Goal: Task Accomplishment & Management: Complete application form

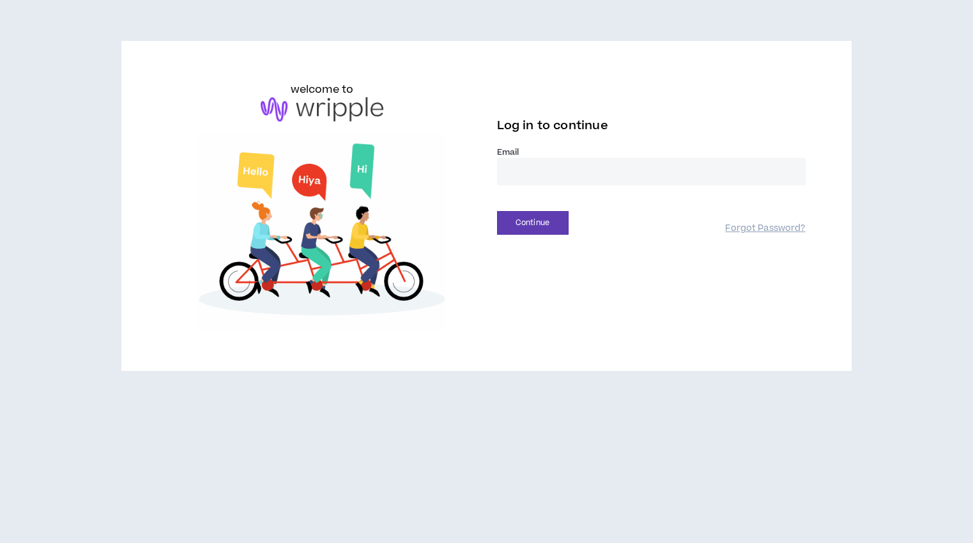
click at [553, 174] on input "email" at bounding box center [651, 171] width 309 height 27
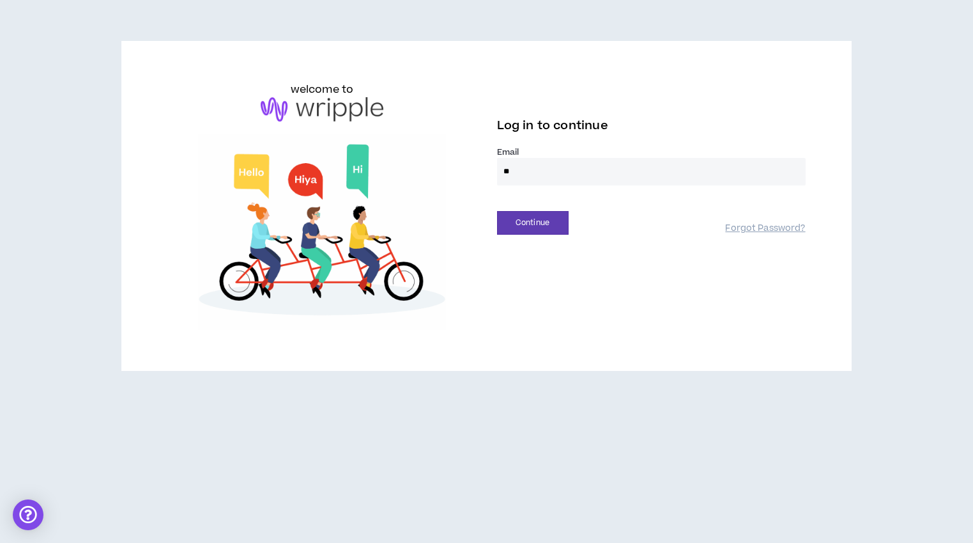
type input "*"
type input "**********"
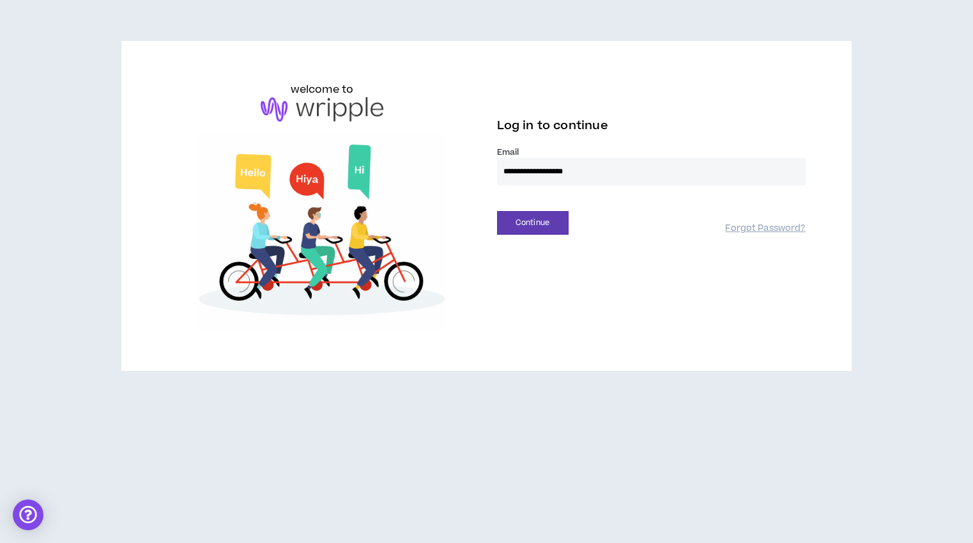
click at [497, 211] on button "Continue" at bounding box center [533, 223] width 72 height 24
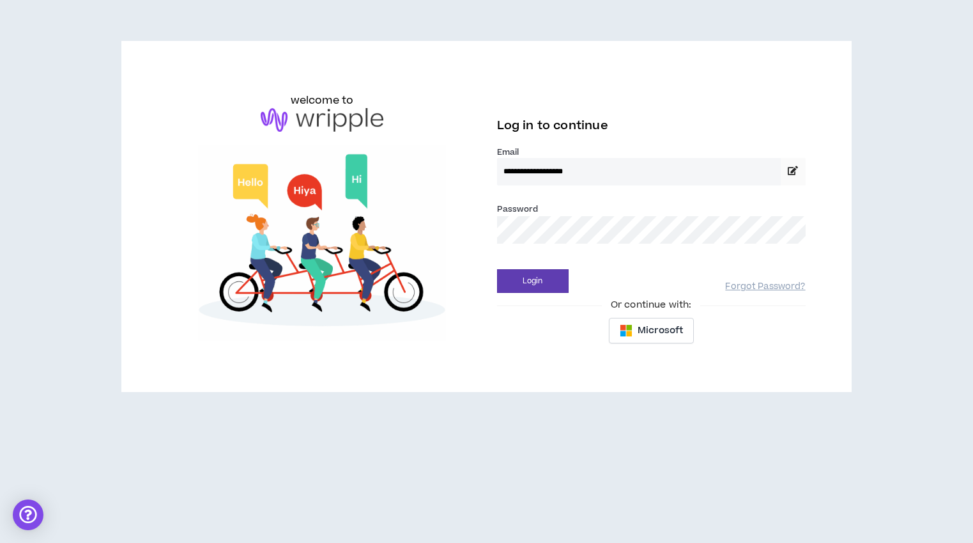
click at [497, 269] on button "Login" at bounding box center [533, 281] width 72 height 24
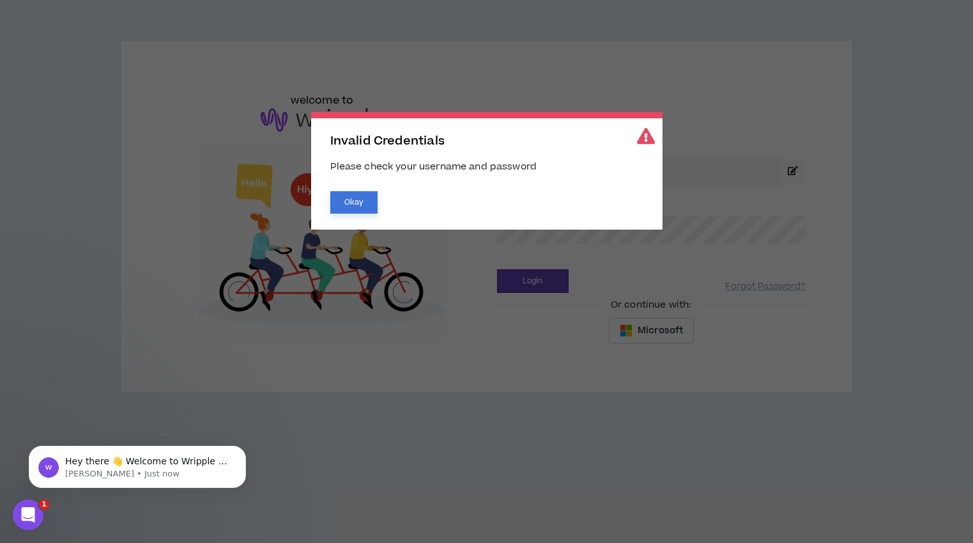
click at [361, 208] on button "Okay" at bounding box center [353, 202] width 47 height 22
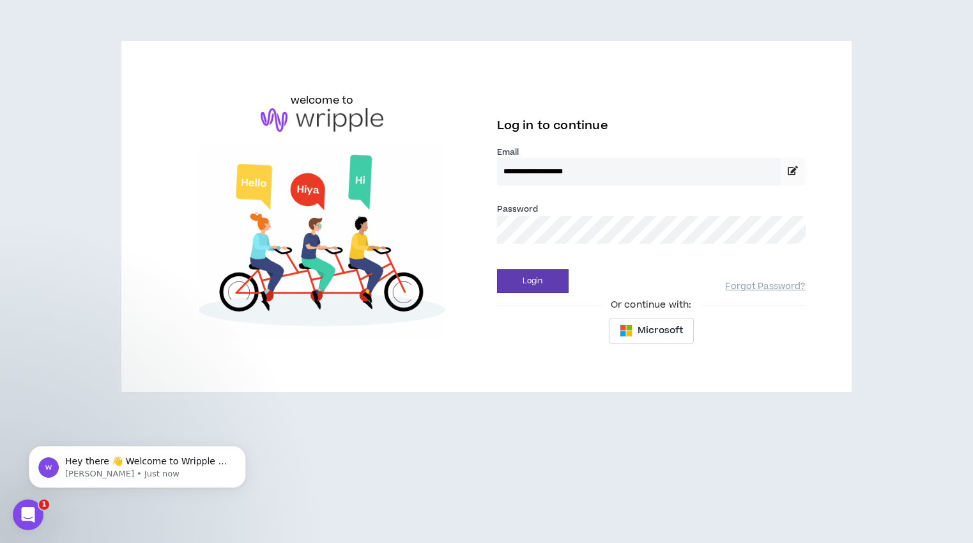
click at [497, 269] on button "Login" at bounding box center [533, 281] width 72 height 24
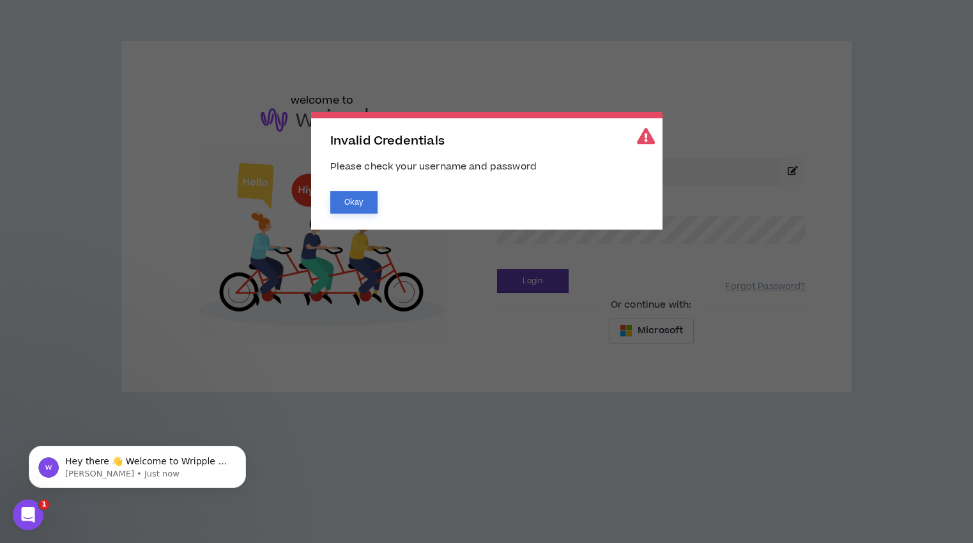
click at [357, 204] on button "Okay" at bounding box center [353, 202] width 47 height 22
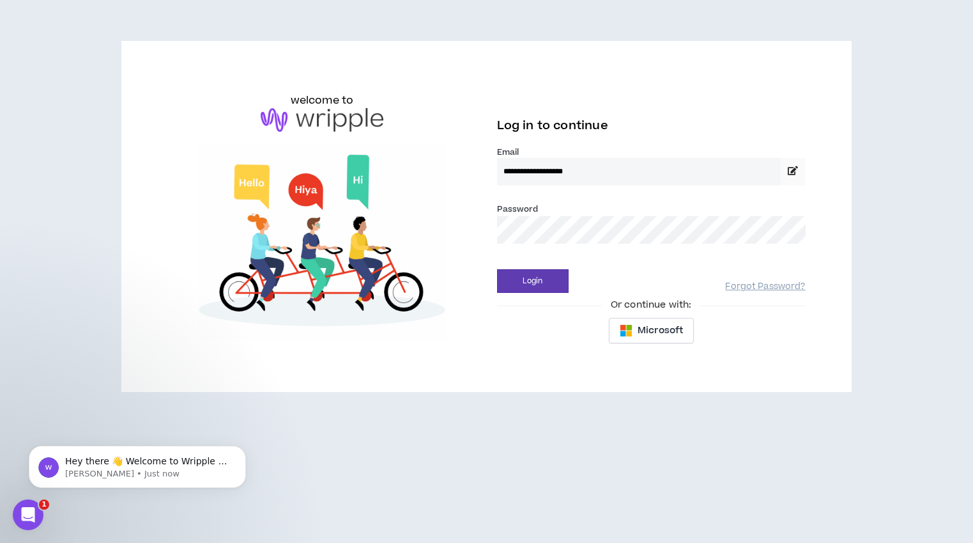
click at [497, 269] on button "Login" at bounding box center [533, 281] width 72 height 24
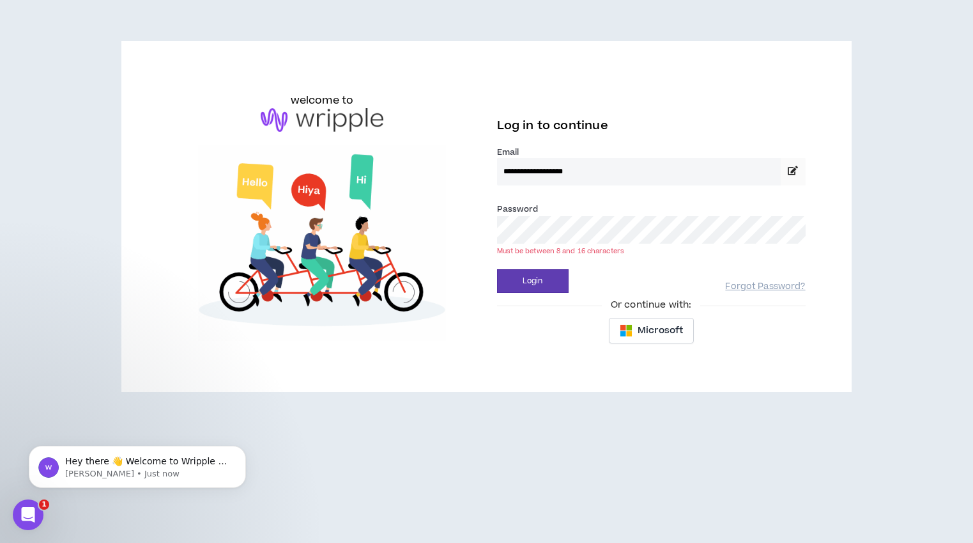
click at [523, 247] on div "Must be between 8 and 16 characters" at bounding box center [651, 251] width 309 height 10
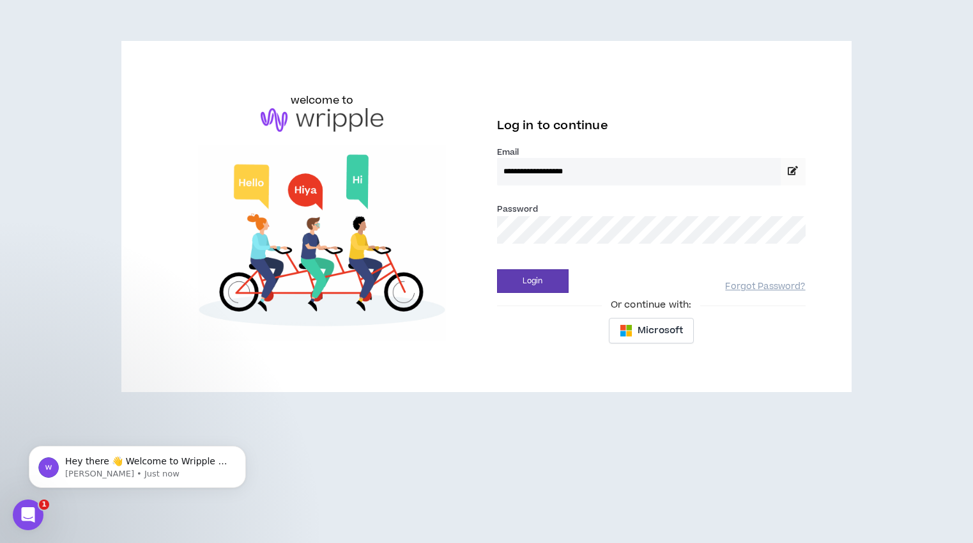
click at [497, 269] on button "Login" at bounding box center [533, 281] width 72 height 24
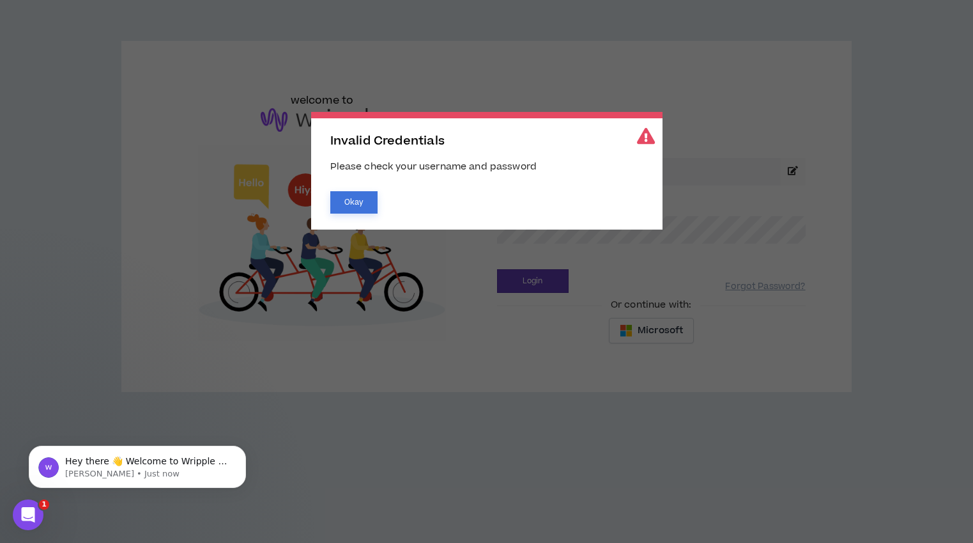
click at [350, 201] on button "Okay" at bounding box center [353, 202] width 47 height 22
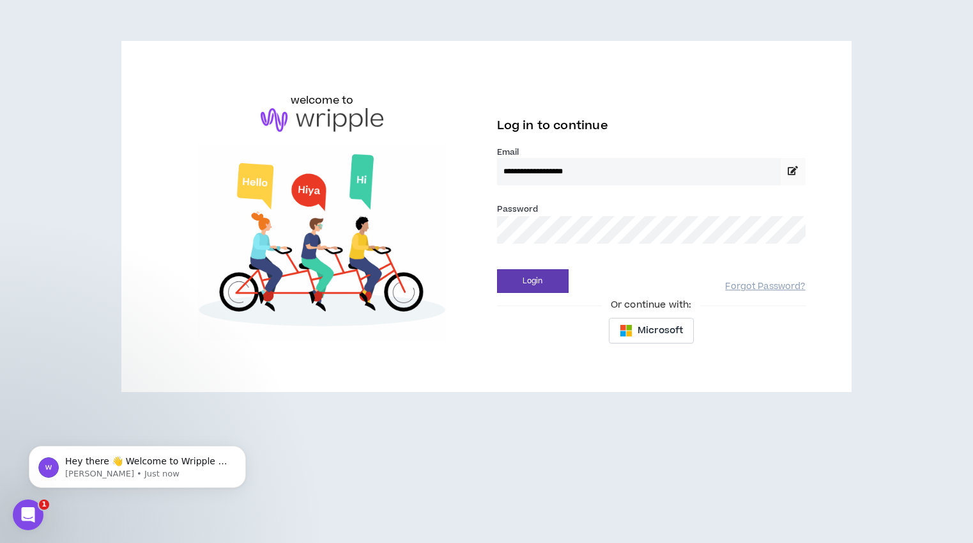
click at [497, 269] on button "Login" at bounding box center [533, 281] width 72 height 24
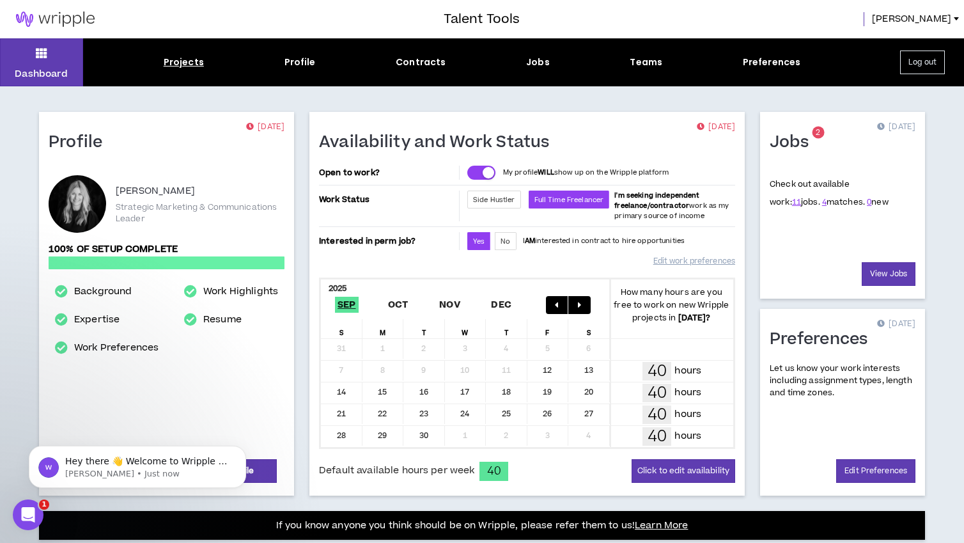
click at [181, 56] on div "Projects" at bounding box center [184, 62] width 40 height 13
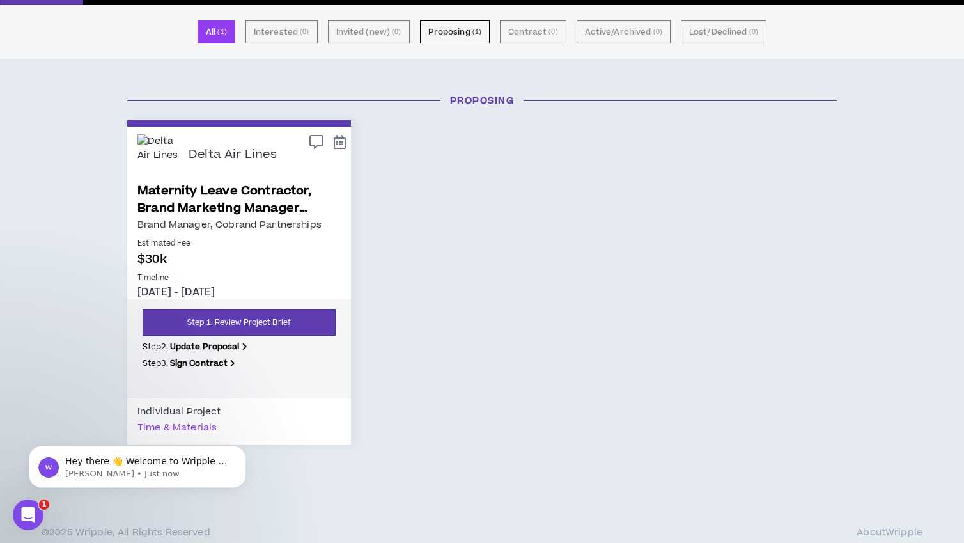
scroll to position [82, 0]
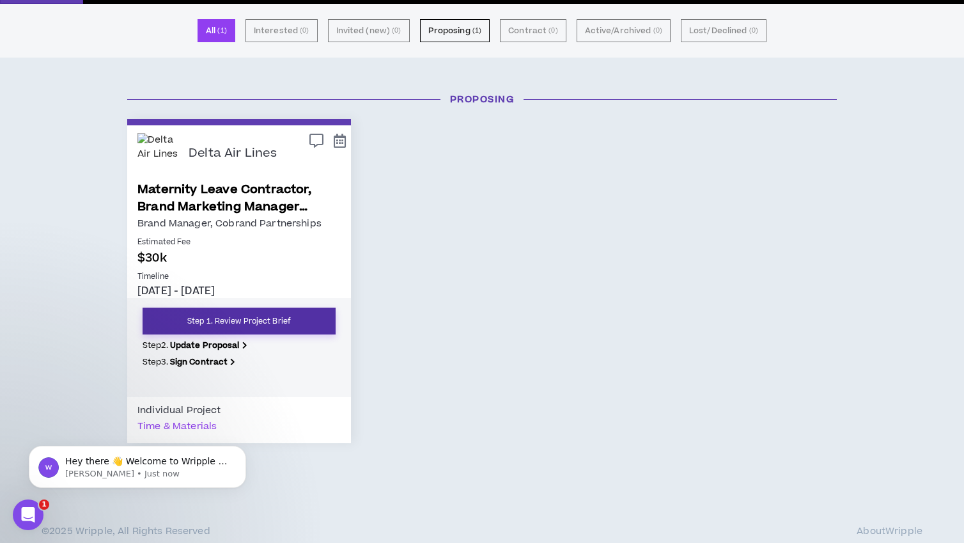
click at [222, 316] on link "Step 1. Review Project Brief" at bounding box center [239, 320] width 193 height 27
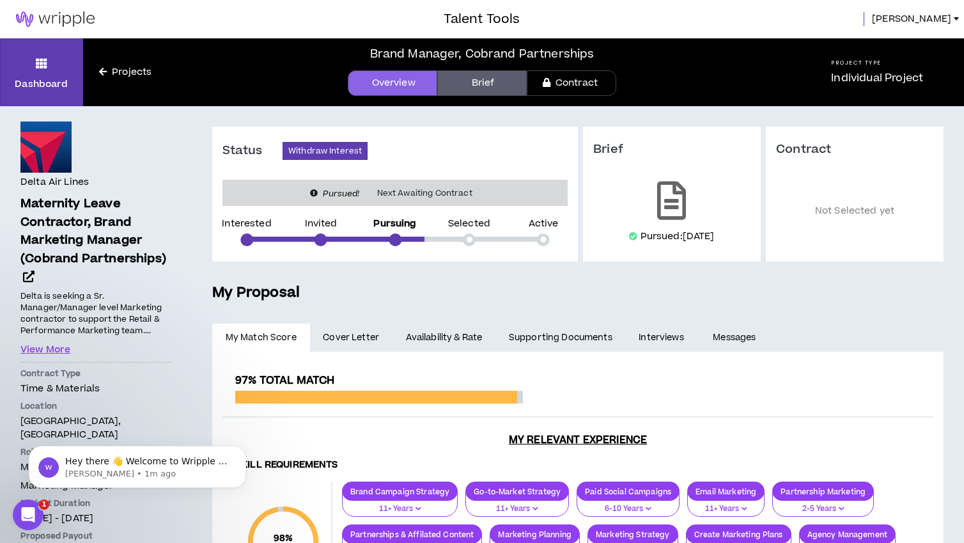
click at [557, 82] on link "Contract" at bounding box center [571, 83] width 89 height 26
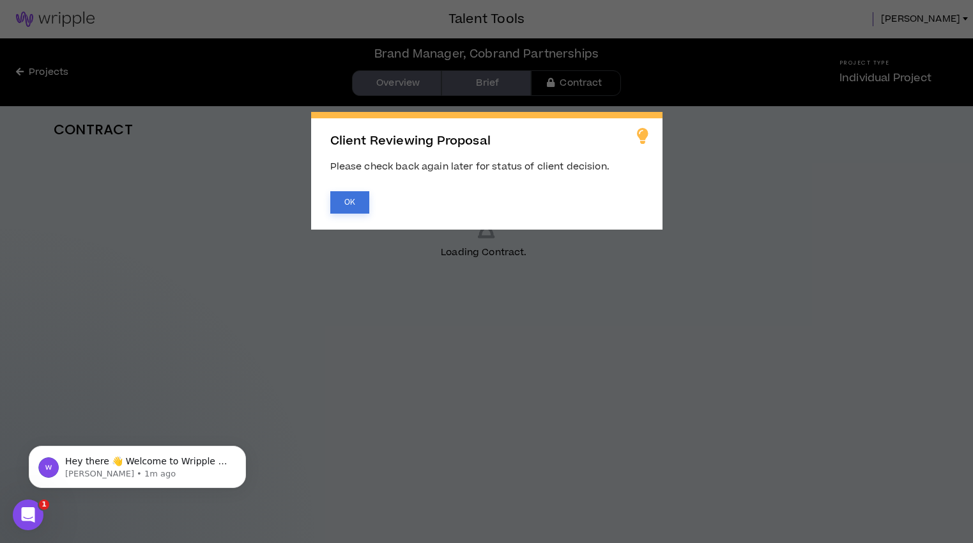
click at [362, 205] on button "OK" at bounding box center [349, 202] width 39 height 22
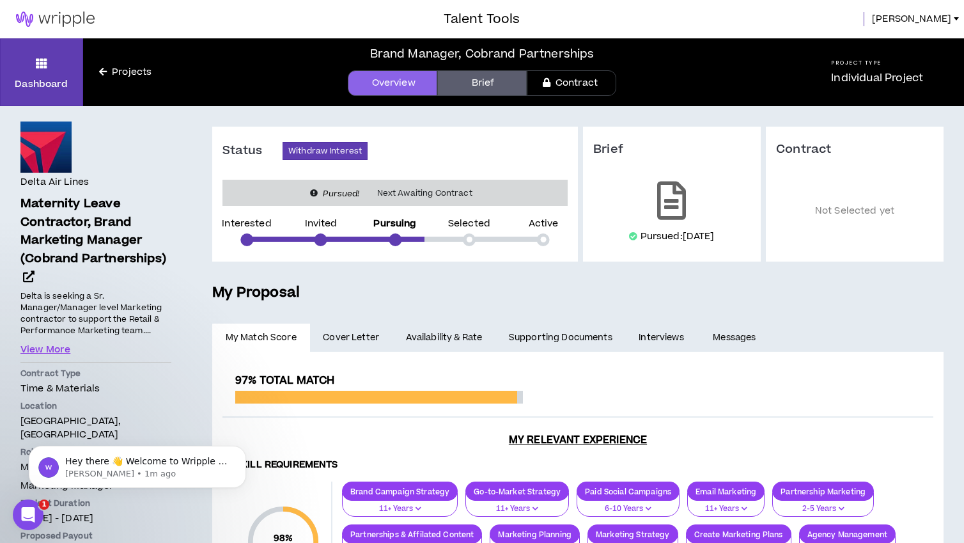
click at [480, 81] on link "Brief" at bounding box center [481, 83] width 89 height 26
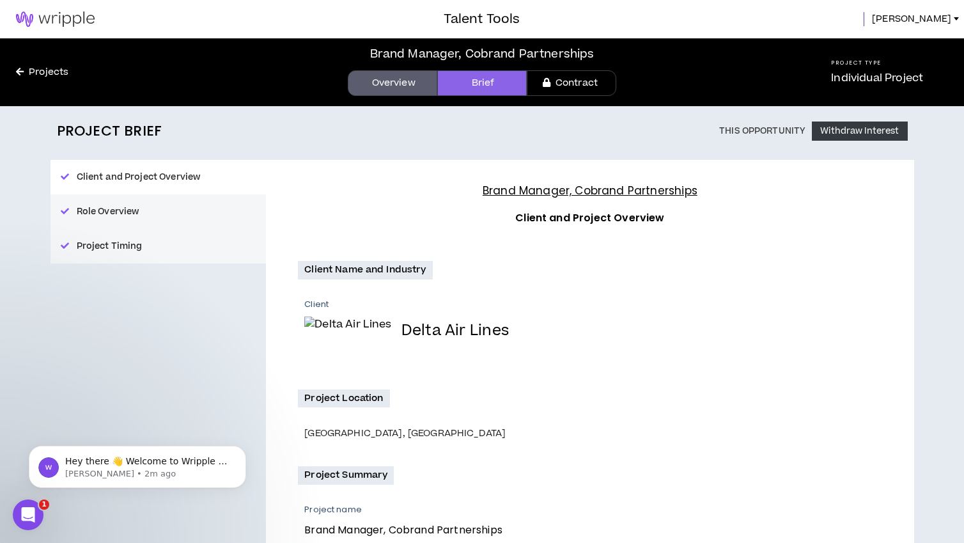
click at [107, 249] on button "Project Timing" at bounding box center [158, 246] width 216 height 35
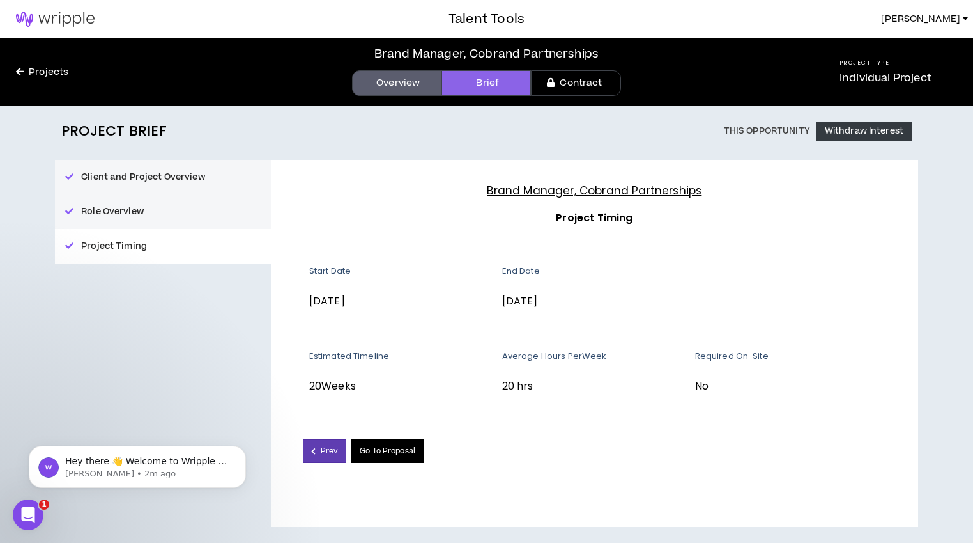
click at [385, 448] on link "Go To Proposal" at bounding box center [387, 451] width 72 height 24
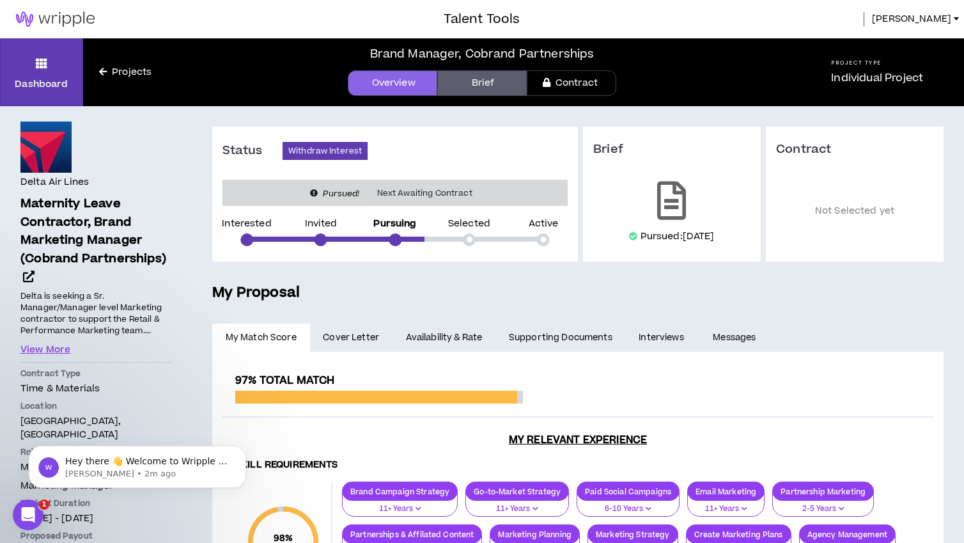
click at [672, 332] on link "Interviews" at bounding box center [663, 337] width 74 height 28
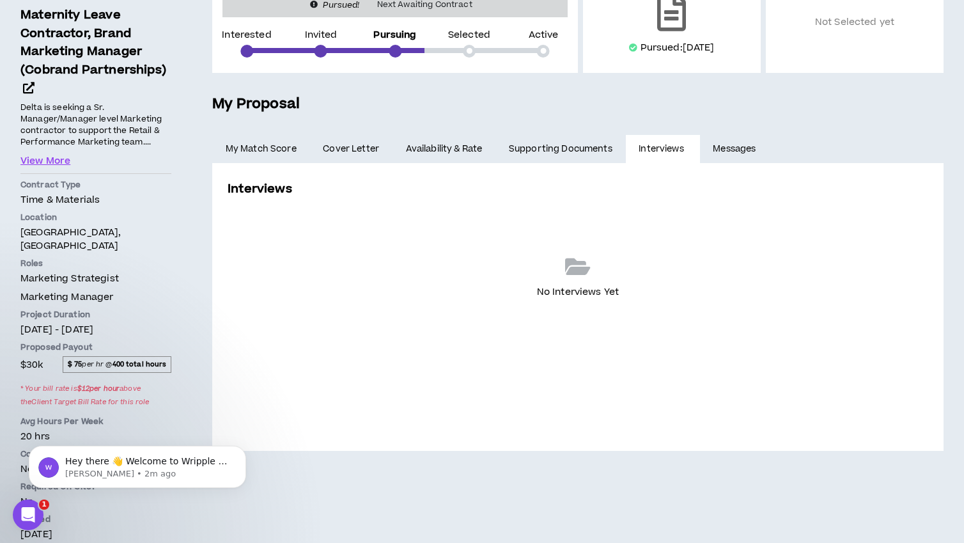
click at [559, 139] on link "Supporting Documents" at bounding box center [560, 149] width 130 height 28
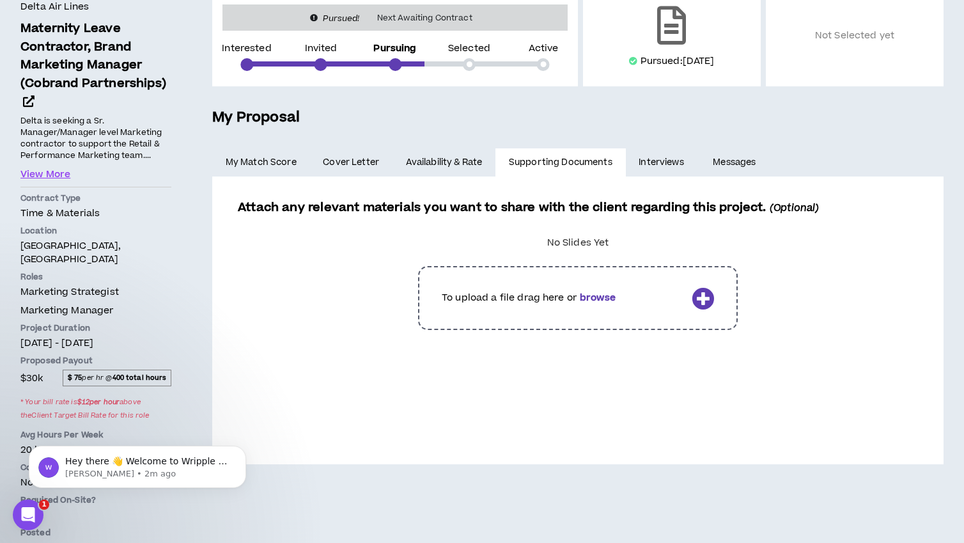
click at [447, 164] on link "Availability & Rate" at bounding box center [443, 162] width 103 height 28
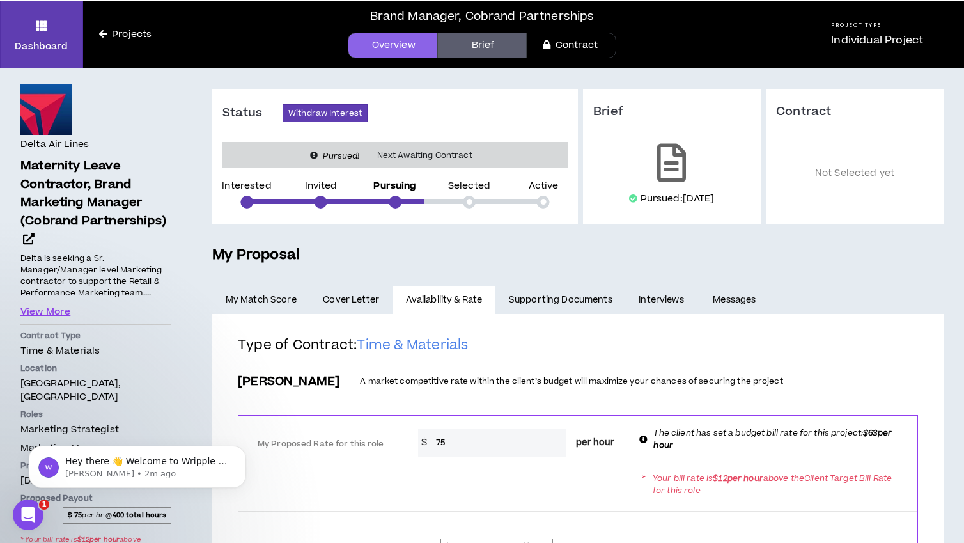
scroll to position [192, 0]
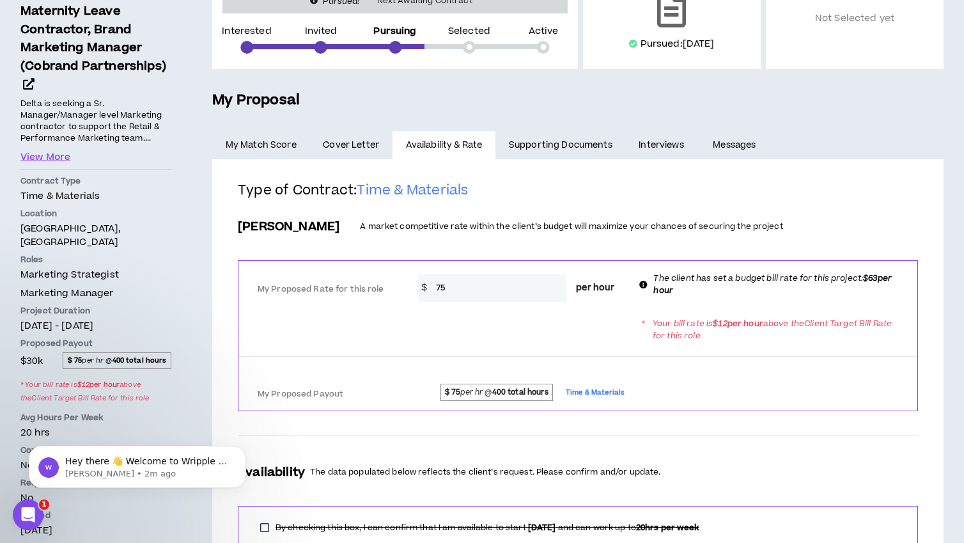
click at [478, 277] on input "75" at bounding box center [497, 287] width 137 height 27
click at [456, 290] on input "75" at bounding box center [497, 287] width 137 height 27
drag, startPoint x: 447, startPoint y: 289, endPoint x: 428, endPoint y: 292, distance: 19.3
click at [428, 292] on div "$ 75 per hour" at bounding box center [521, 287] width 207 height 27
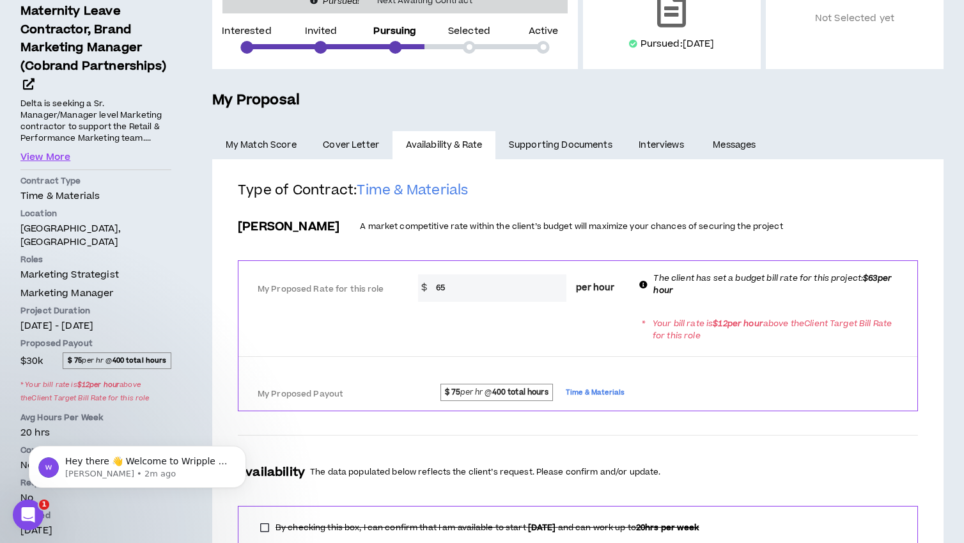
drag, startPoint x: 442, startPoint y: 289, endPoint x: 428, endPoint y: 290, distance: 14.7
click at [428, 290] on div "$ 65 per hour" at bounding box center [521, 287] width 207 height 27
type input "70"
click at [357, 311] on div "* Your bill rate is $ 12 per hour above the Client Target Bill Rate for this ro…" at bounding box center [577, 329] width 679 height 36
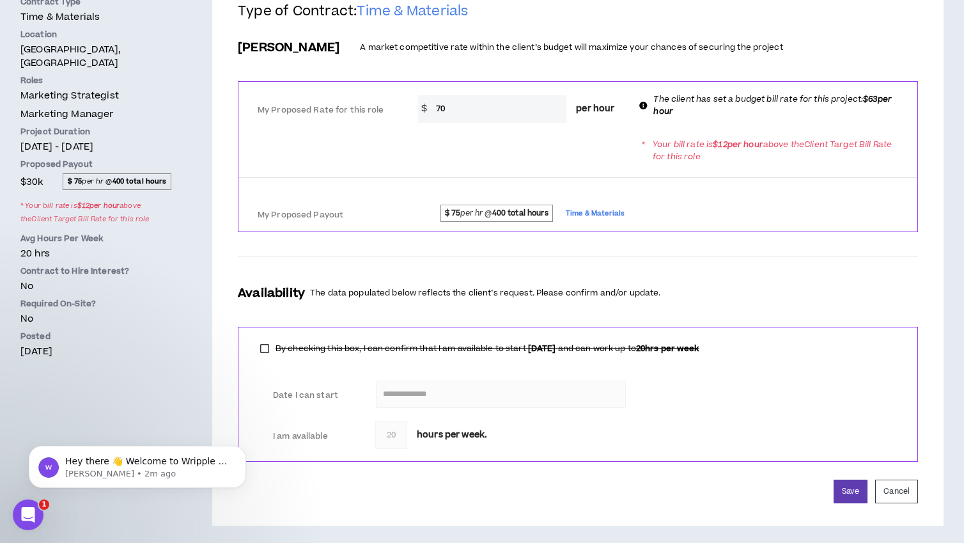
scroll to position [374, 0]
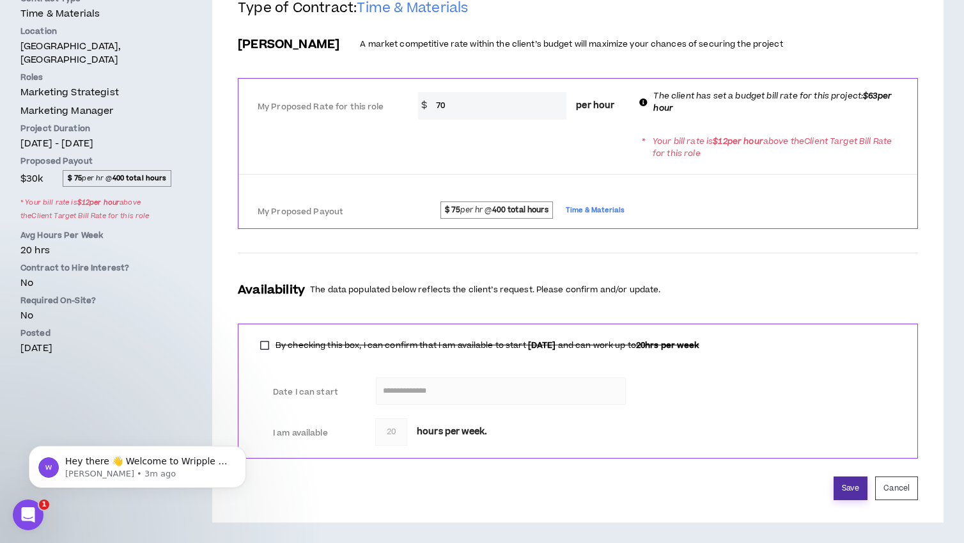
click at [856, 491] on button "Save" at bounding box center [850, 488] width 34 height 24
